Goal: Task Accomplishment & Management: Complete application form

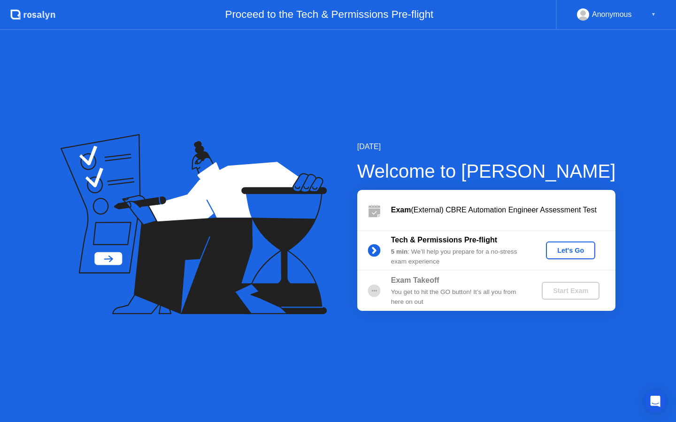
click at [575, 248] on div "Let's Go" at bounding box center [571, 251] width 42 height 8
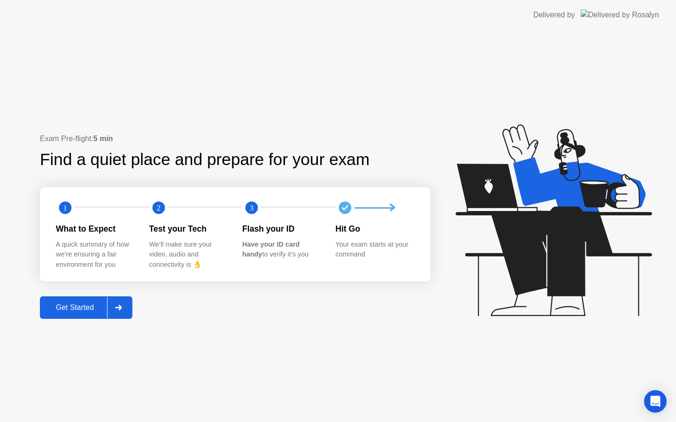
click at [79, 306] on div "Get Started" at bounding box center [75, 308] width 64 height 8
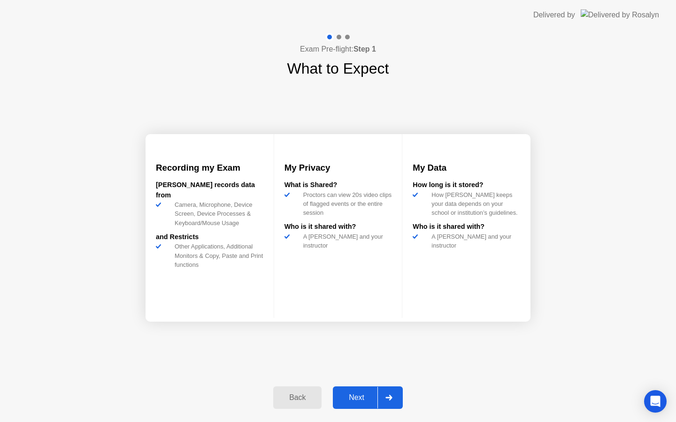
click at [361, 395] on div "Next" at bounding box center [357, 398] width 42 height 8
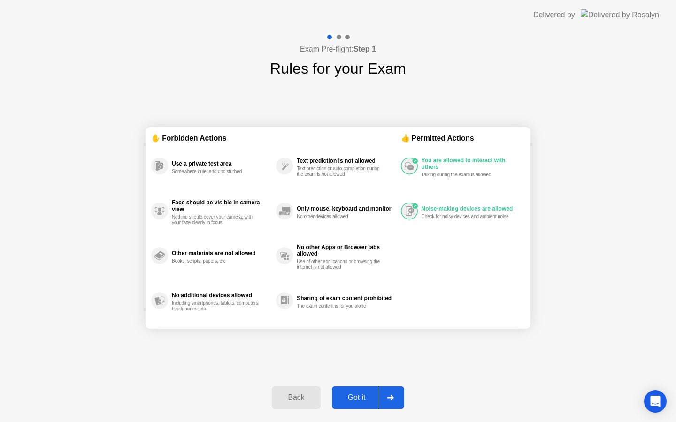
click at [352, 395] on div "Got it" at bounding box center [357, 398] width 44 height 8
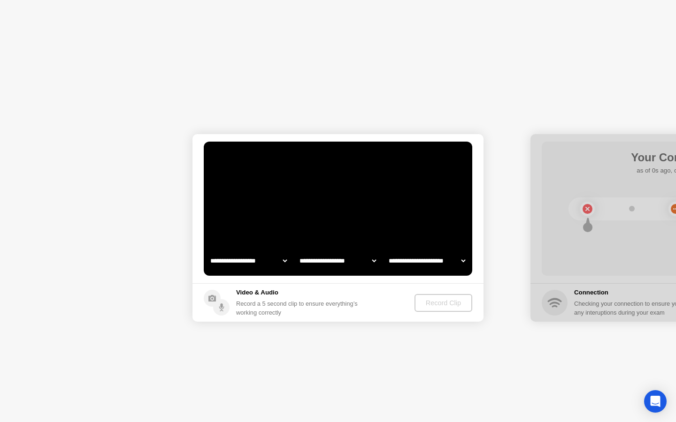
select select "**********"
select select "*******"
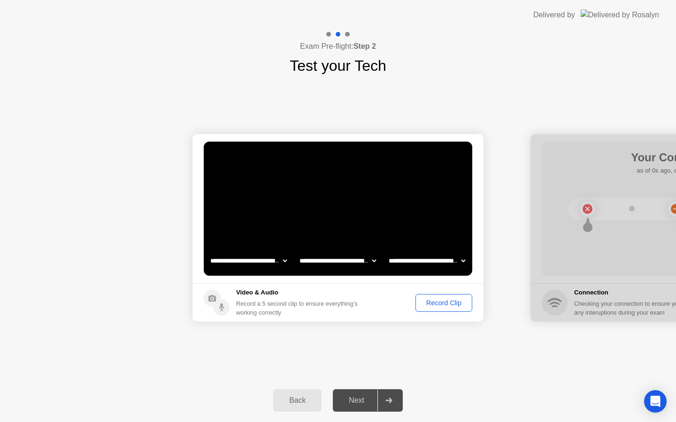
click at [446, 301] on div "Record Clip" at bounding box center [444, 303] width 50 height 8
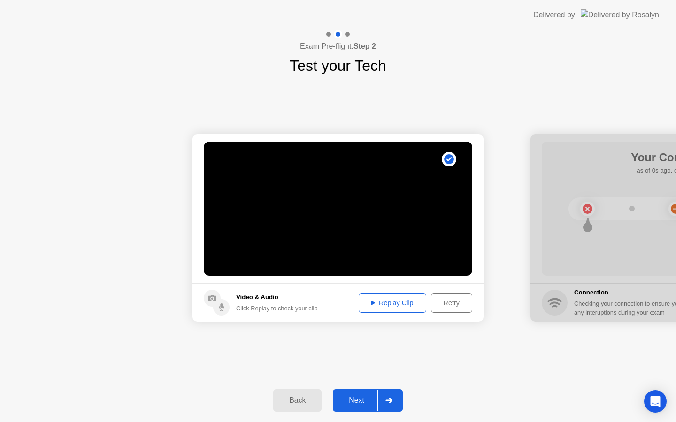
click at [401, 301] on div "Replay Clip" at bounding box center [392, 303] width 61 height 8
click at [359, 403] on div "Next" at bounding box center [357, 401] width 42 height 8
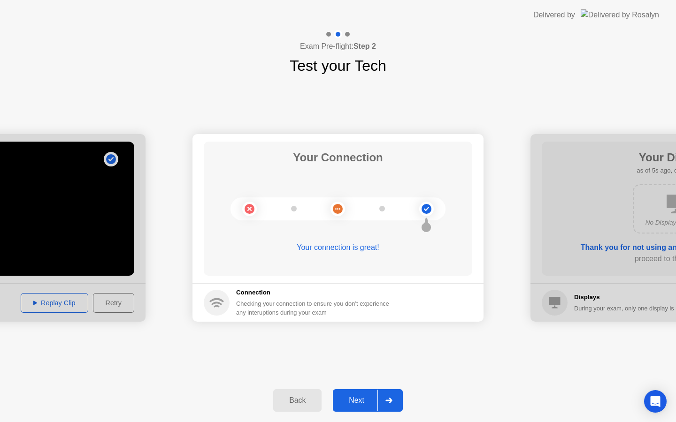
click at [360, 402] on div "Next" at bounding box center [357, 401] width 42 height 8
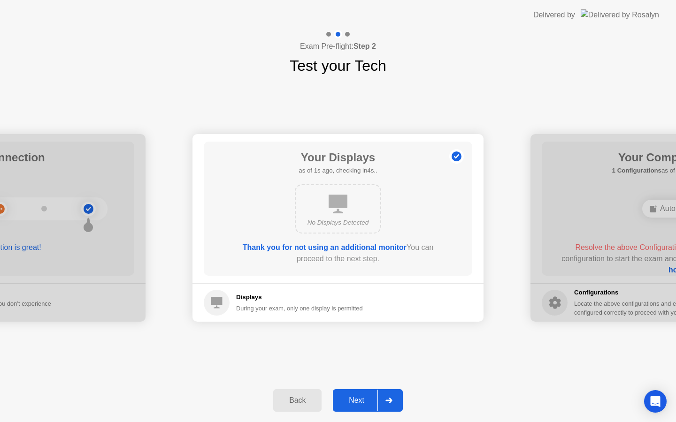
click at [362, 401] on div "Next" at bounding box center [357, 401] width 42 height 8
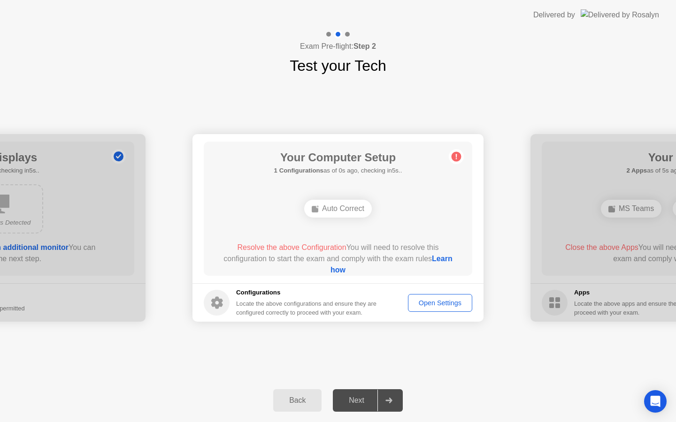
click at [337, 269] on link "Learn how" at bounding box center [391, 264] width 122 height 19
click at [349, 208] on div "Auto Correct" at bounding box center [338, 209] width 68 height 18
click at [323, 211] on div "Auto Correct" at bounding box center [338, 209] width 68 height 18
click at [333, 272] on link "Learn how" at bounding box center [391, 264] width 122 height 19
click at [413, 305] on div "Open Settings" at bounding box center [440, 303] width 58 height 8
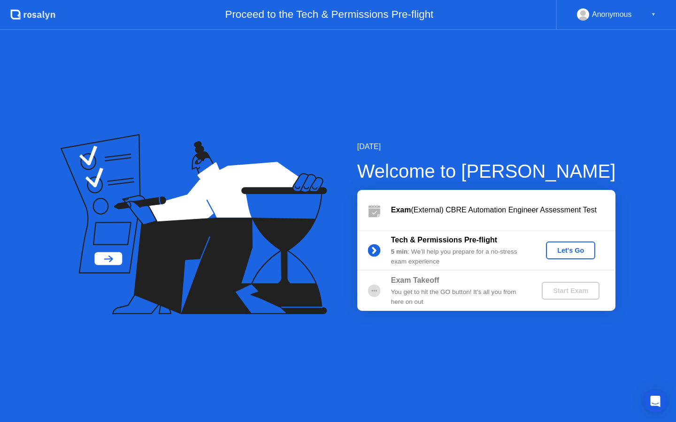
click at [568, 249] on div "Let's Go" at bounding box center [571, 251] width 42 height 8
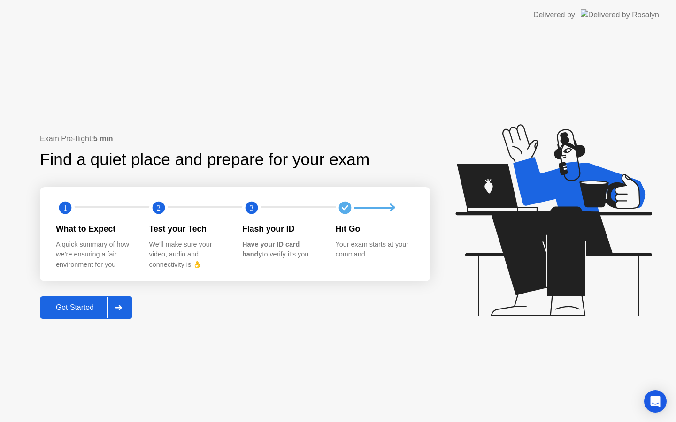
click at [78, 307] on div "Get Started" at bounding box center [75, 308] width 64 height 8
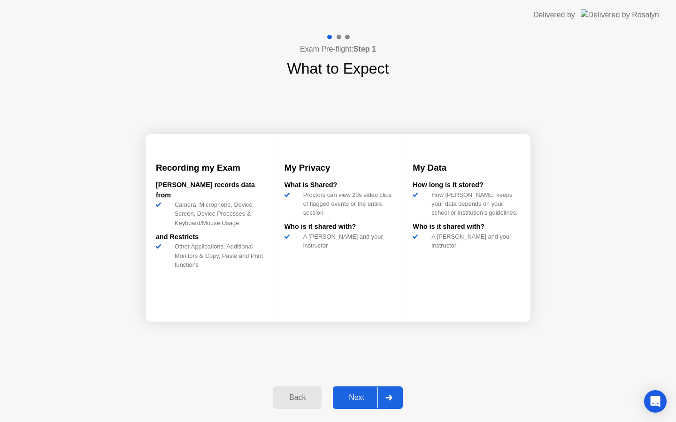
click at [360, 397] on div "Next" at bounding box center [357, 398] width 42 height 8
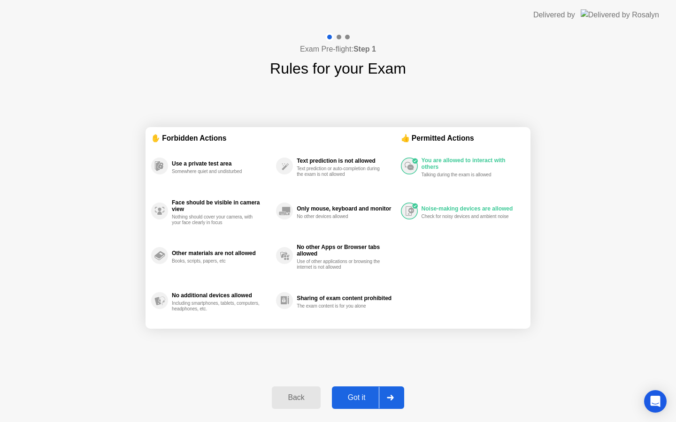
click at [360, 399] on div "Got it" at bounding box center [357, 398] width 44 height 8
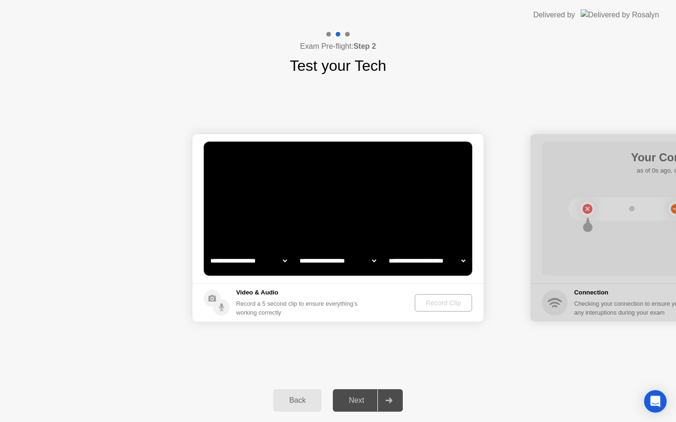
select select "**********"
select select "*******"
click at [436, 301] on div "Record Clip" at bounding box center [444, 303] width 50 height 8
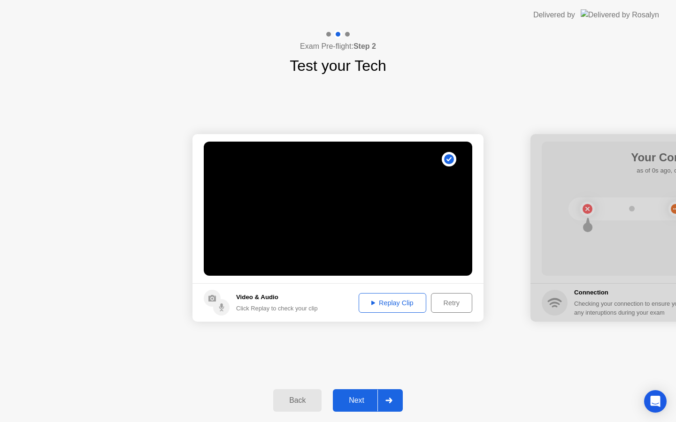
click at [402, 306] on div "Replay Clip" at bounding box center [392, 303] width 61 height 8
click at [362, 395] on button "Next" at bounding box center [368, 401] width 70 height 23
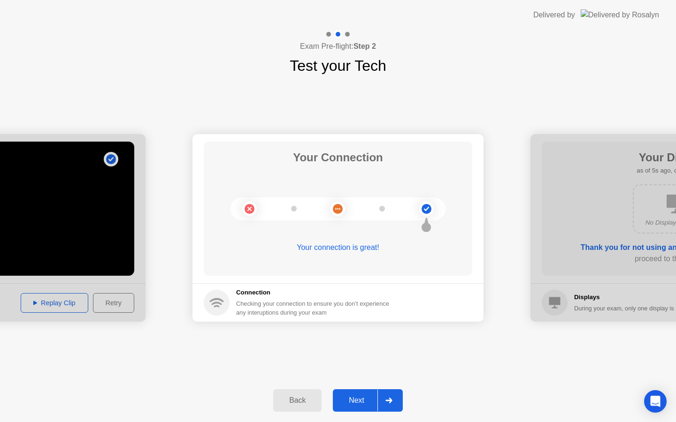
click at [356, 404] on div "Next" at bounding box center [357, 401] width 42 height 8
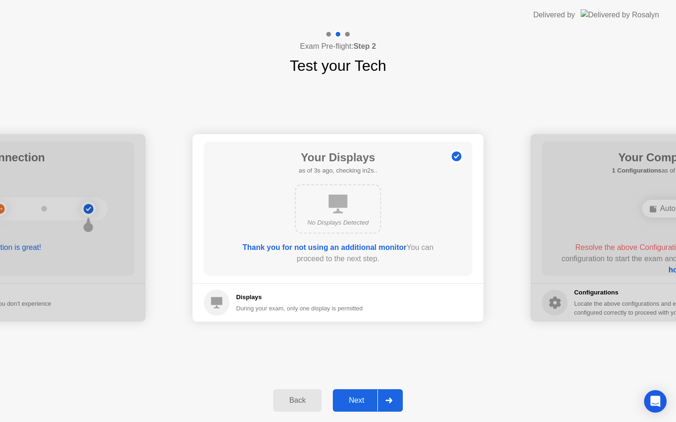
click at [362, 400] on div "Next" at bounding box center [357, 401] width 42 height 8
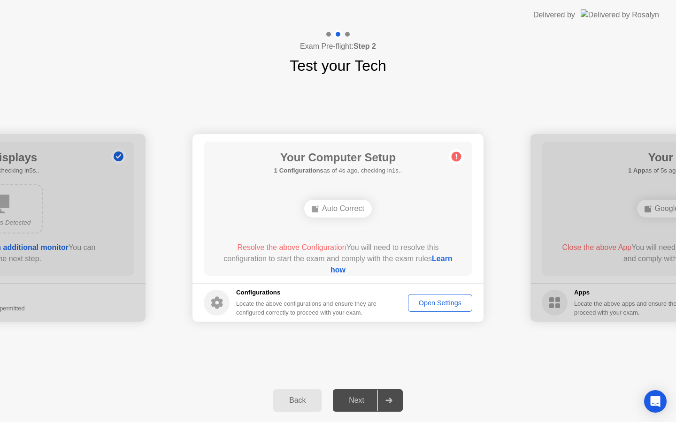
click at [342, 211] on div "Auto Correct" at bounding box center [338, 209] width 68 height 18
click at [325, 207] on div "Auto Correct" at bounding box center [338, 209] width 68 height 18
click at [360, 399] on div "Next" at bounding box center [357, 401] width 42 height 8
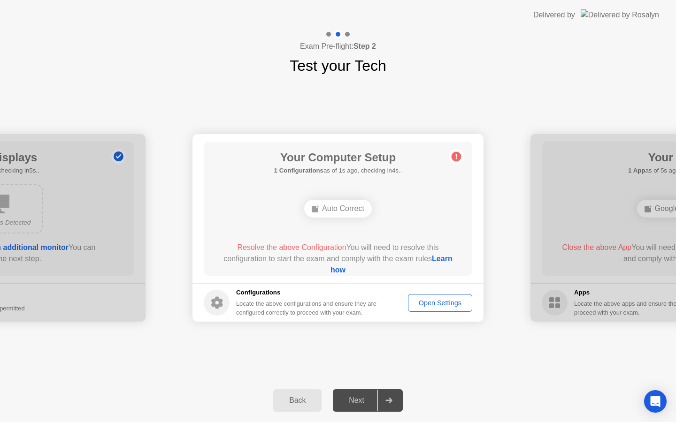
click at [438, 305] on div "Open Settings" at bounding box center [440, 303] width 58 height 8
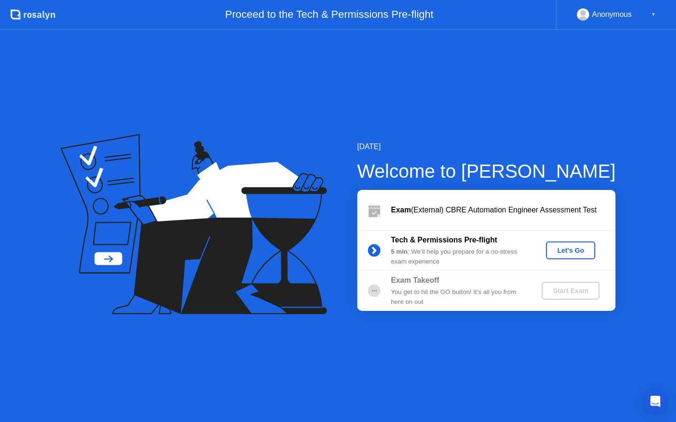
click at [564, 250] on div "Let's Go" at bounding box center [571, 251] width 42 height 8
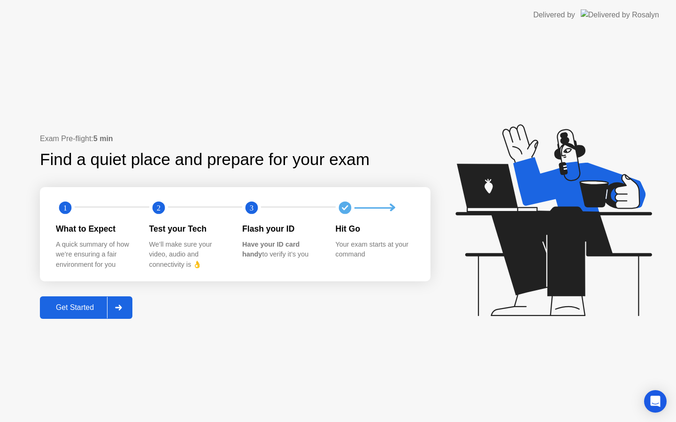
click at [81, 307] on div "Get Started" at bounding box center [75, 308] width 64 height 8
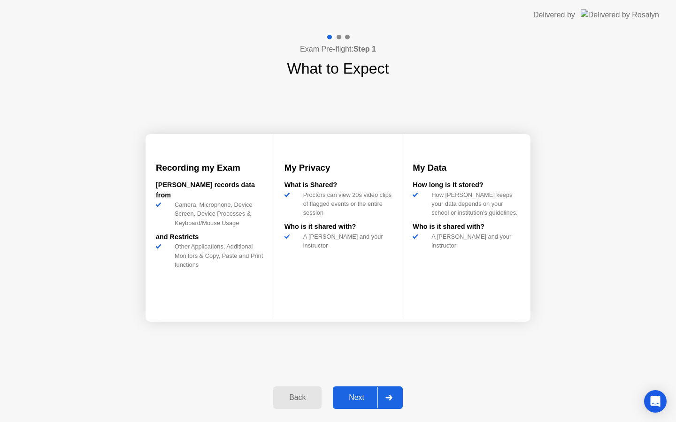
click at [366, 398] on div "Next" at bounding box center [357, 398] width 42 height 8
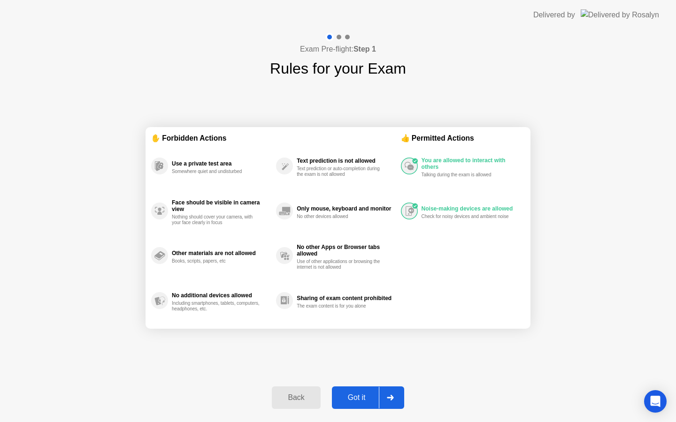
click at [361, 397] on div "Got it" at bounding box center [357, 398] width 44 height 8
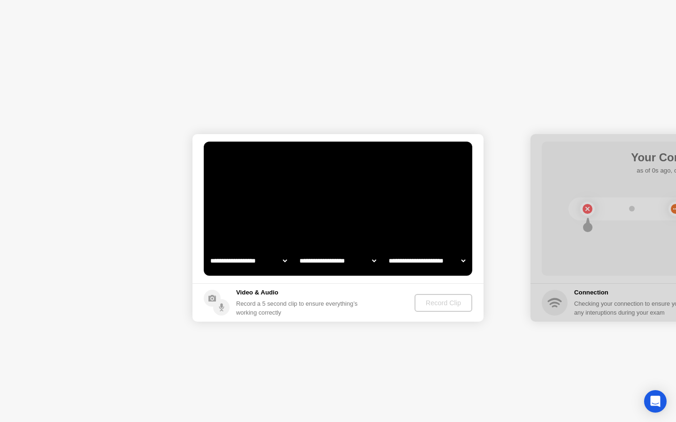
select select "**********"
select select "*******"
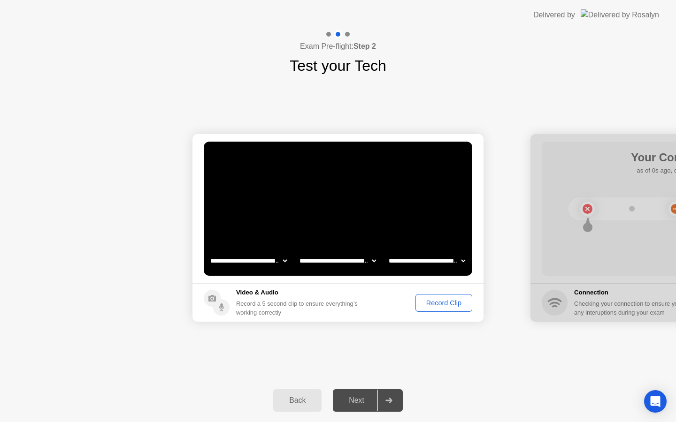
click at [443, 304] on div "Record Clip" at bounding box center [444, 303] width 50 height 8
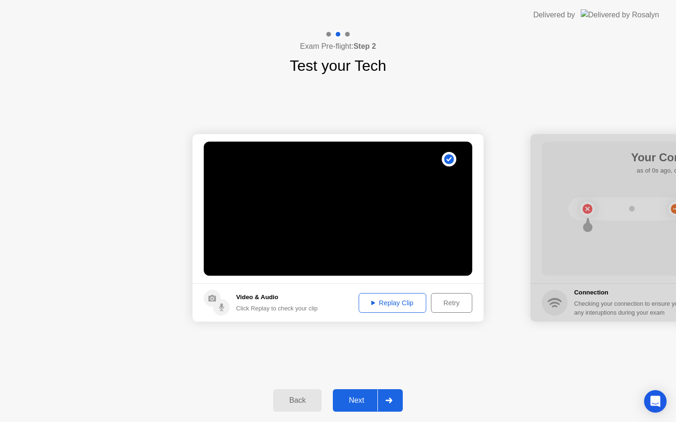
click at [391, 302] on div "Replay Clip" at bounding box center [392, 303] width 61 height 8
click at [354, 402] on div "Next" at bounding box center [357, 401] width 42 height 8
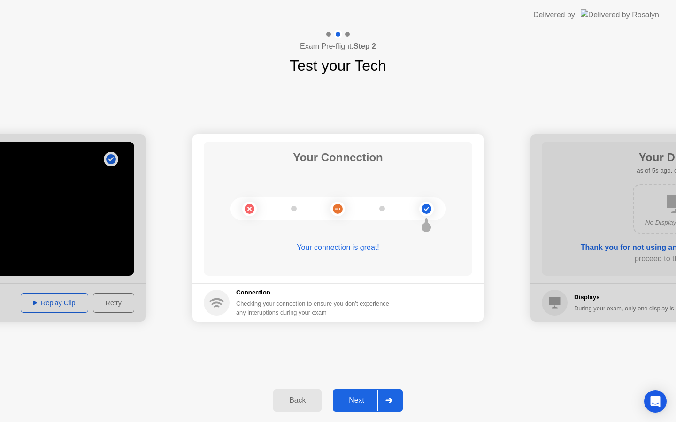
click at [359, 397] on div "Next" at bounding box center [357, 401] width 42 height 8
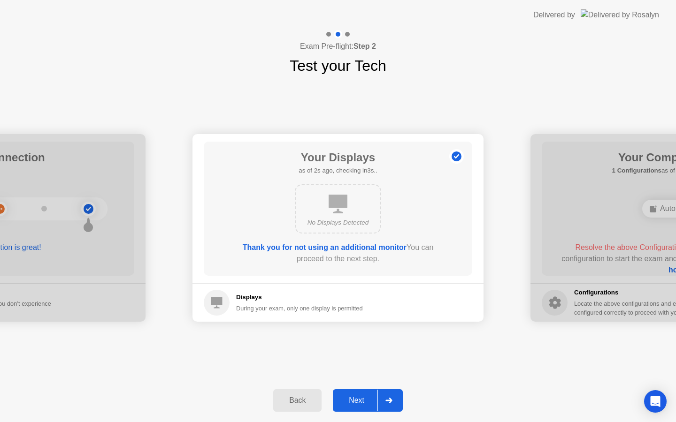
click at [353, 397] on div "Next" at bounding box center [357, 401] width 42 height 8
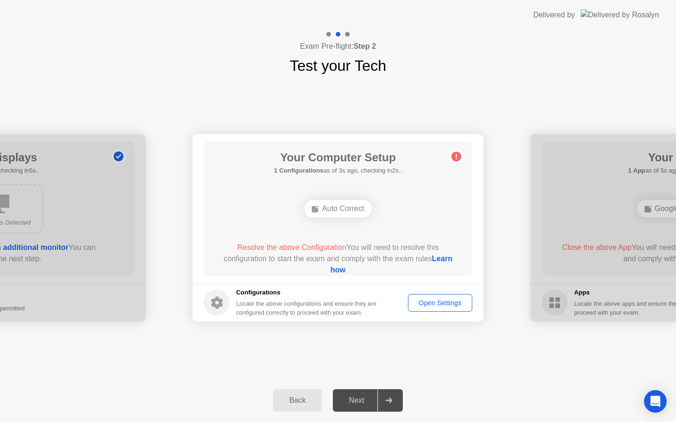
click at [347, 267] on link "Learn how" at bounding box center [391, 264] width 122 height 19
click at [418, 302] on div "Open Settings" at bounding box center [440, 303] width 58 height 8
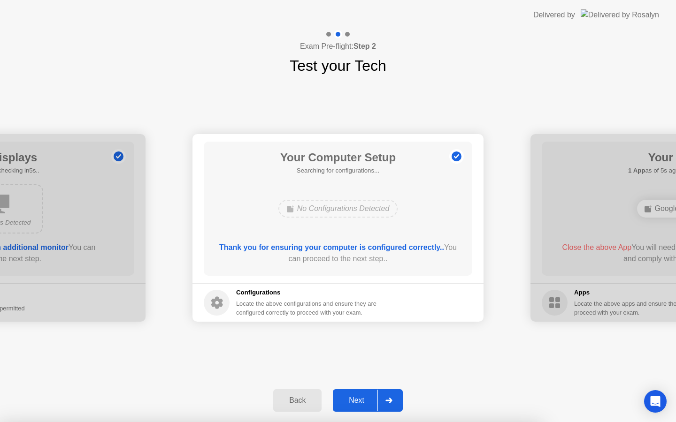
click at [355, 400] on div "Next" at bounding box center [357, 401] width 42 height 8
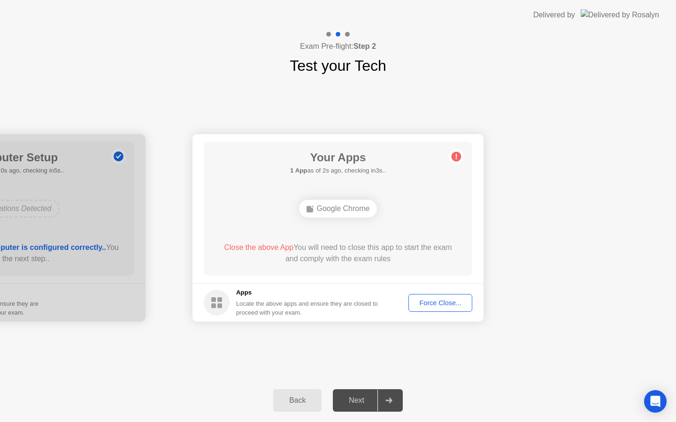
click at [351, 203] on div "Google Chrome" at bounding box center [338, 209] width 78 height 18
click at [443, 306] on div "Force Close..." at bounding box center [440, 303] width 57 height 8
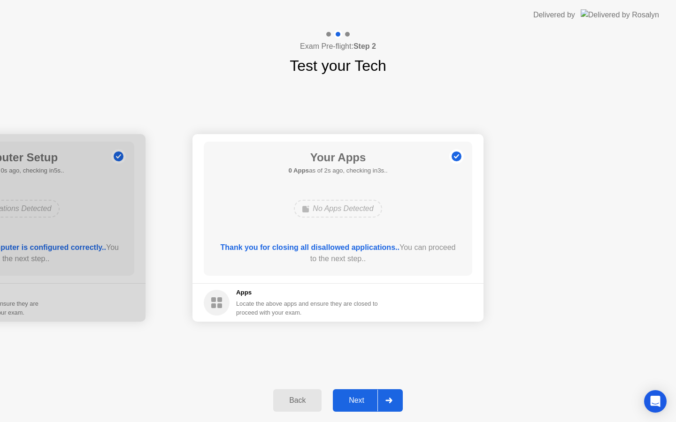
click at [359, 401] on div "Next" at bounding box center [357, 401] width 42 height 8
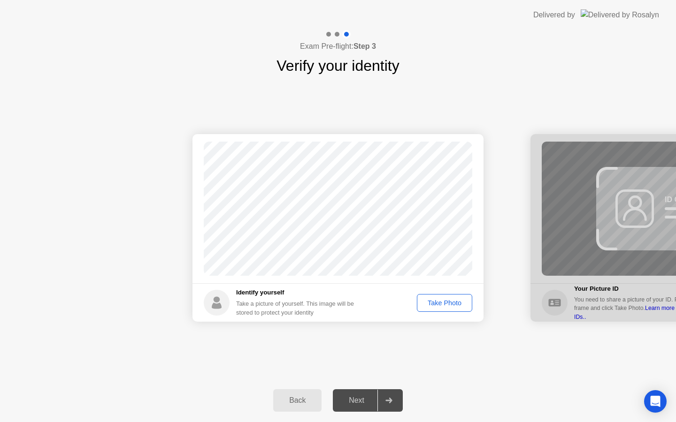
click at [444, 303] on div "Take Photo" at bounding box center [444, 303] width 49 height 8
click at [352, 400] on div "Next" at bounding box center [357, 401] width 42 height 8
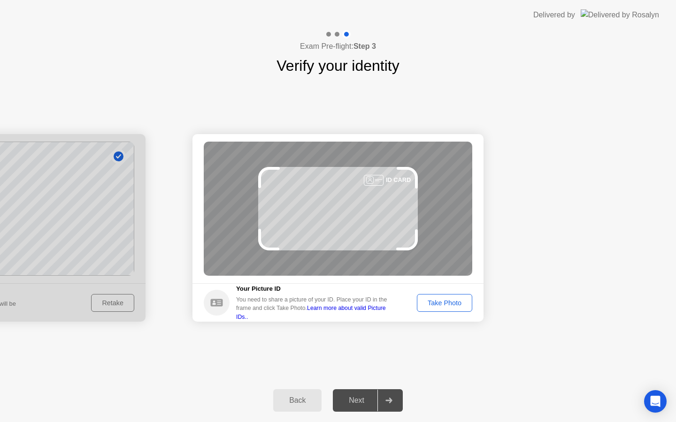
click at [437, 306] on div "Take Photo" at bounding box center [444, 303] width 49 height 8
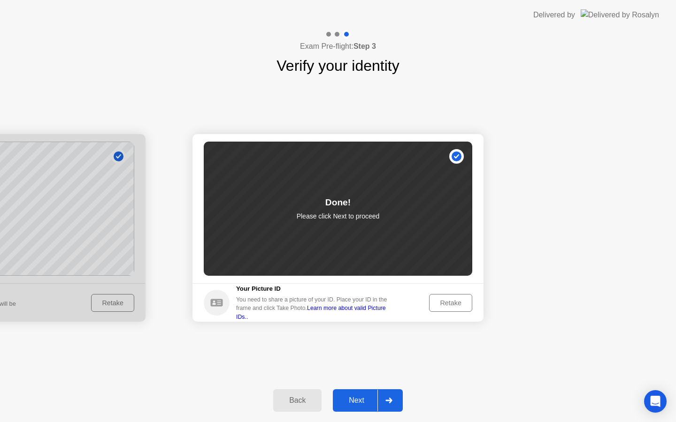
click at [358, 401] on div "Next" at bounding box center [357, 401] width 42 height 8
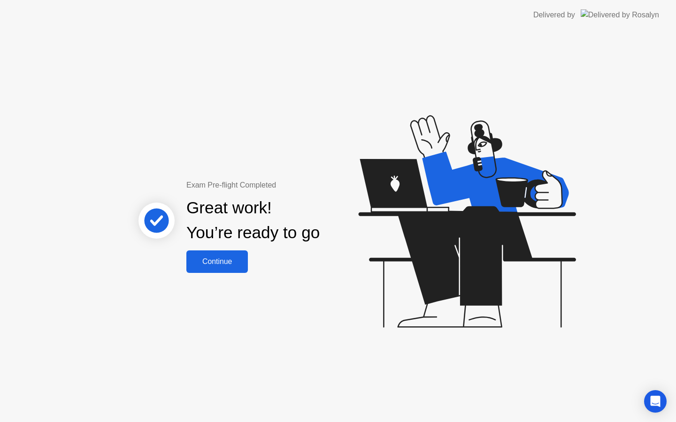
click at [217, 258] on div "Continue" at bounding box center [217, 262] width 56 height 8
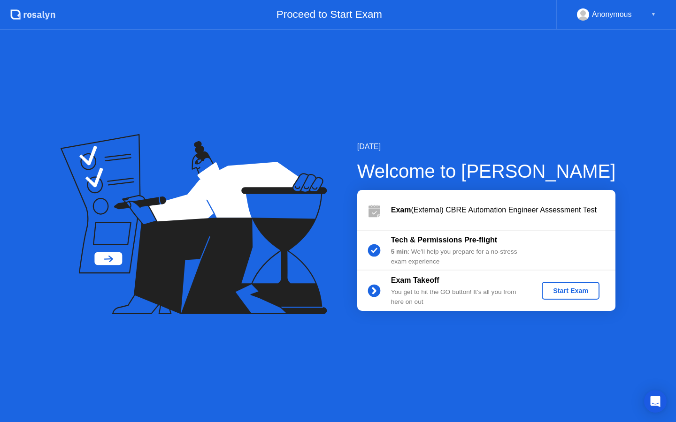
click at [575, 290] on div "Start Exam" at bounding box center [570, 291] width 50 height 8
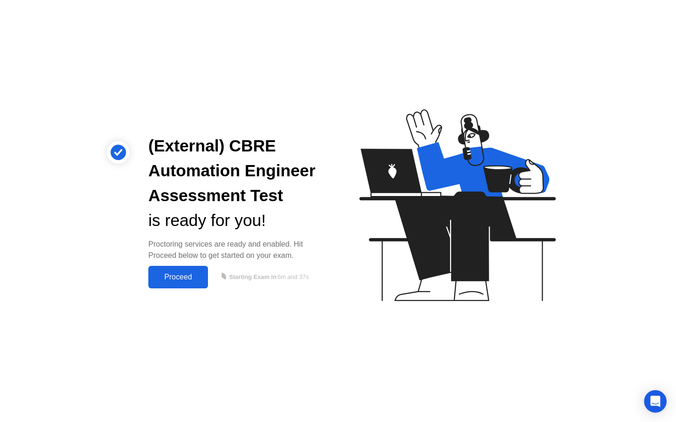
click at [187, 274] on div "Proceed" at bounding box center [178, 277] width 54 height 8
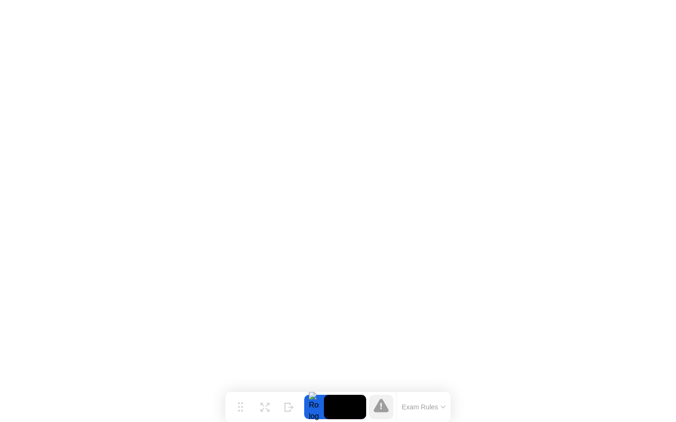
click at [439, 410] on button "Exam Rules" at bounding box center [424, 407] width 50 height 8
